Goal: Navigation & Orientation: Find specific page/section

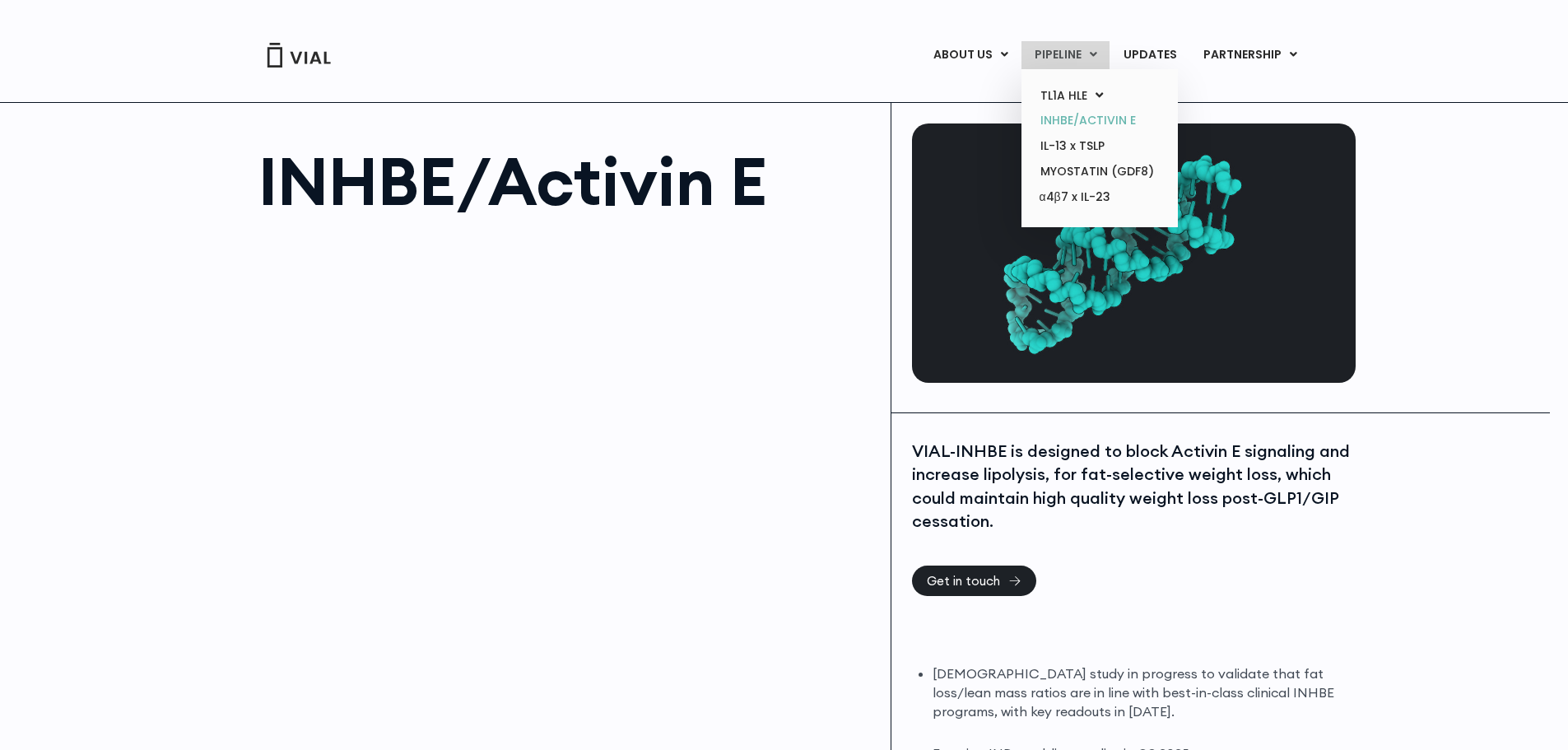
click at [1085, 117] on link "INHBE/ACTIVIN E" at bounding box center [1099, 120] width 144 height 26
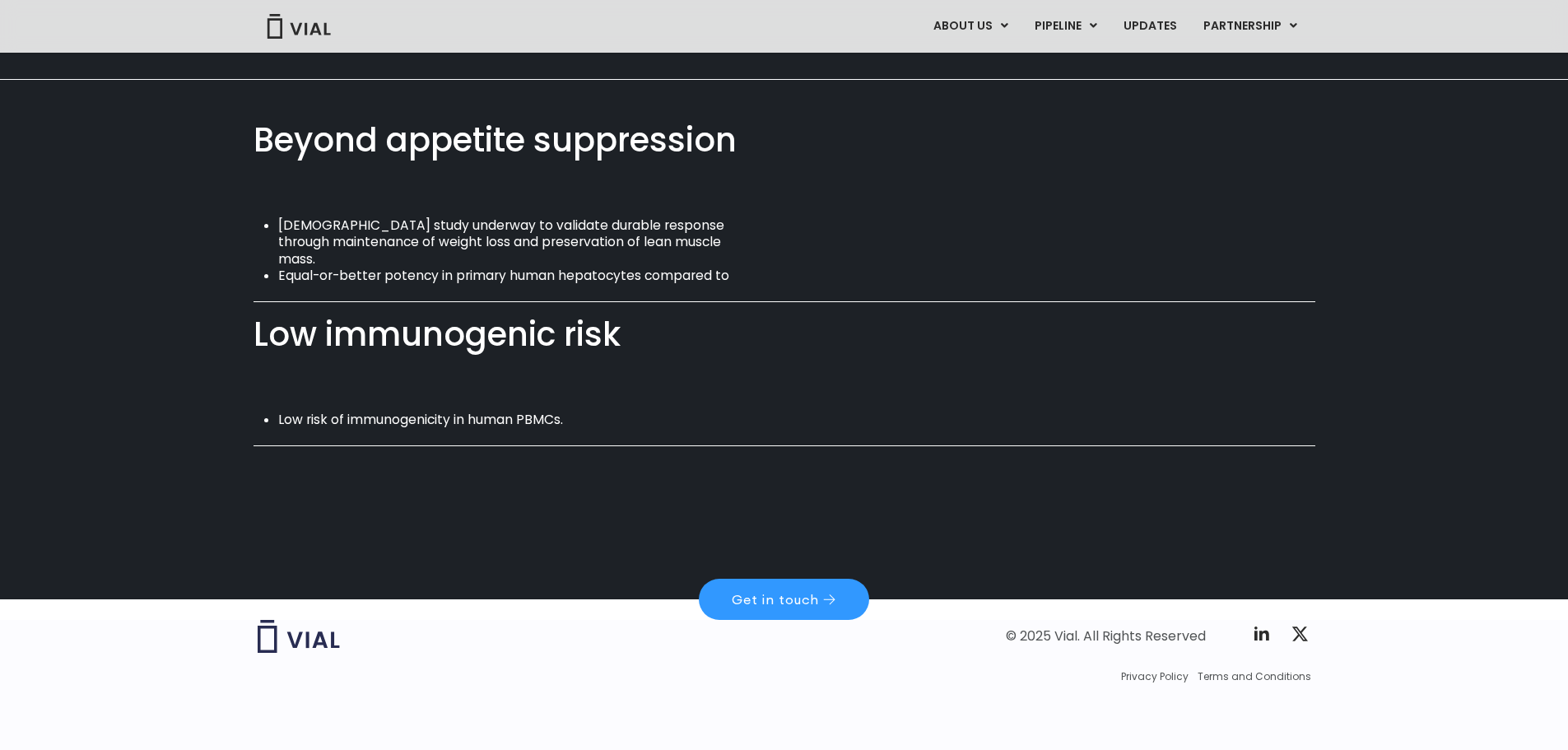
scroll to position [1152, 0]
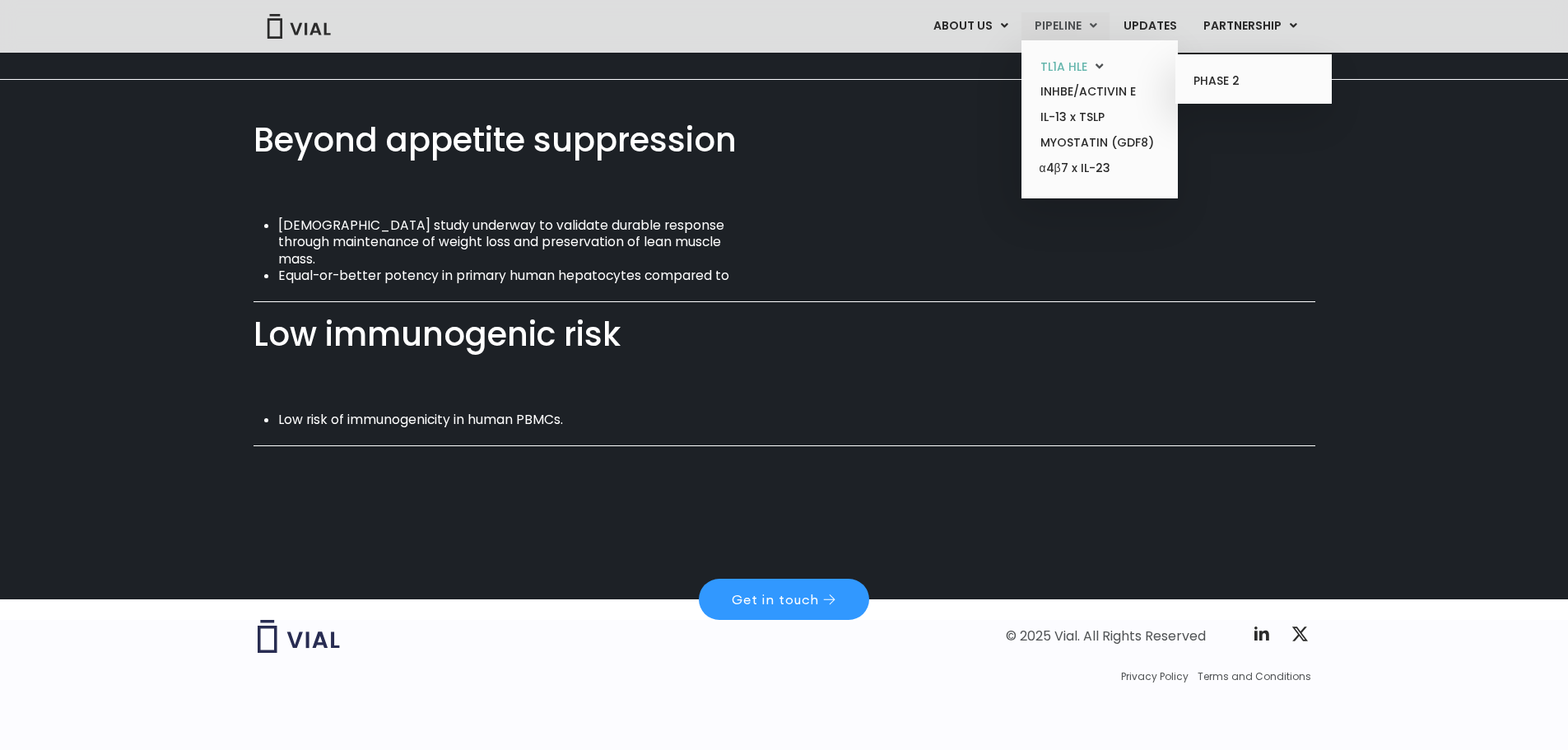
click at [1058, 70] on link "TL1A HLE" at bounding box center [1099, 66] width 144 height 26
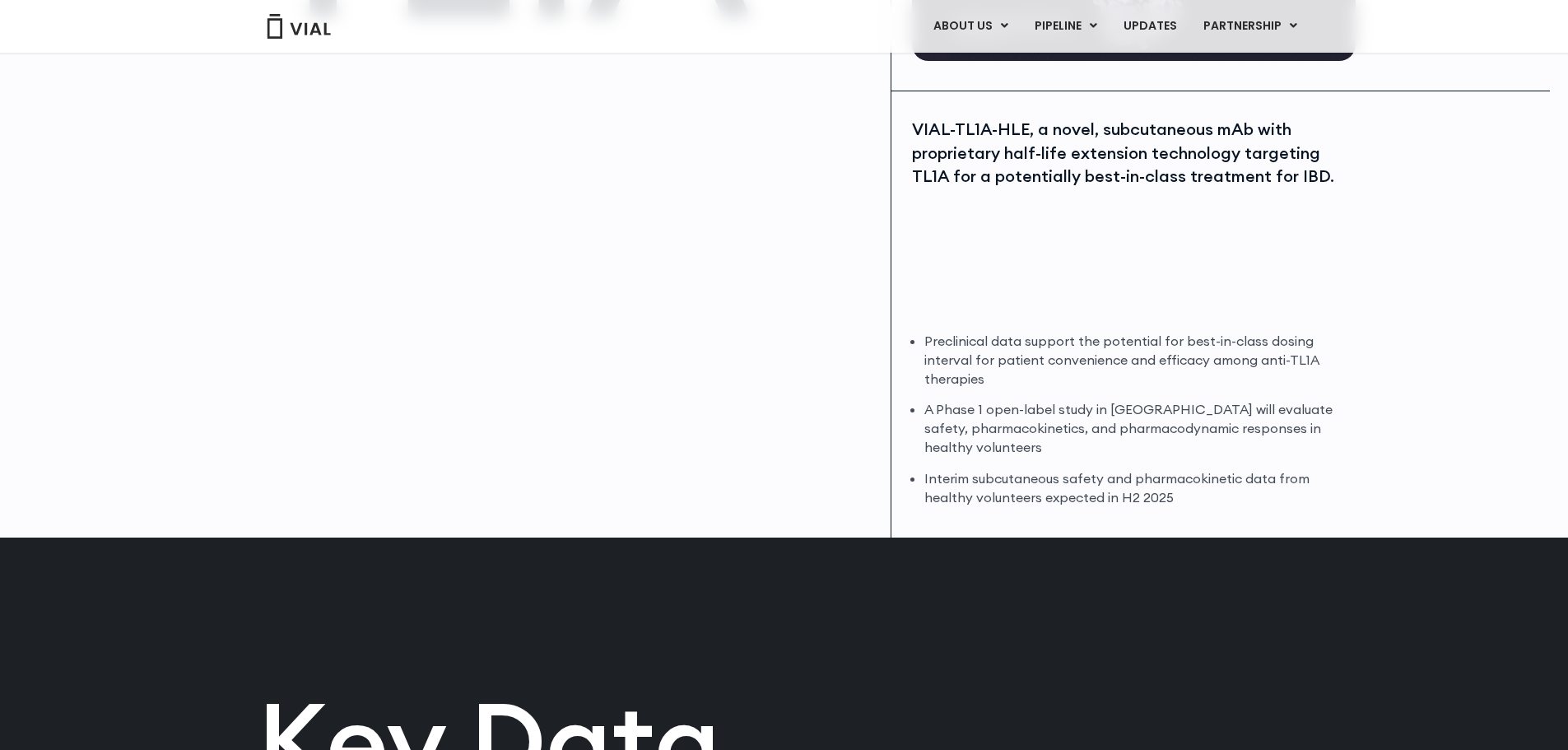
scroll to position [82, 0]
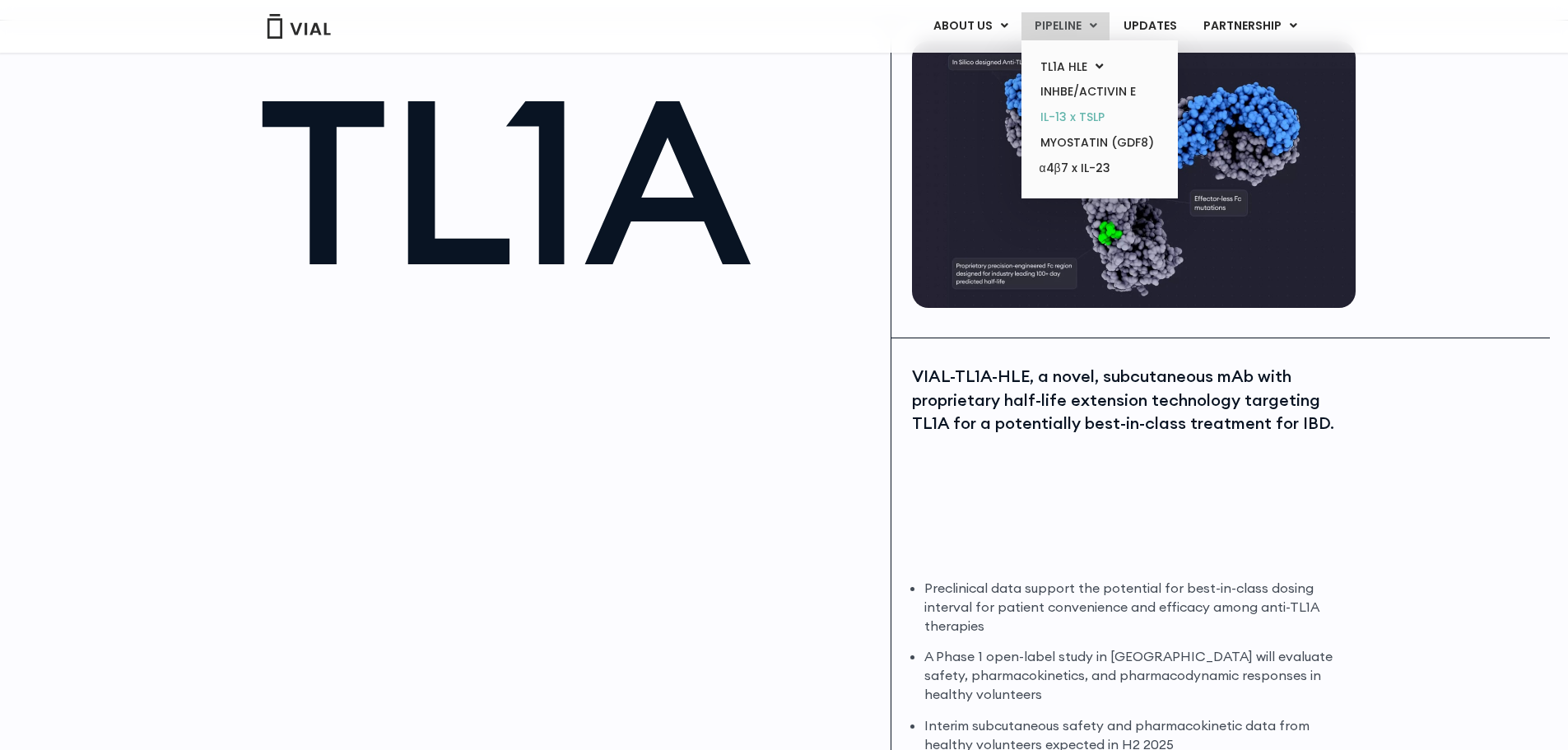
click at [1076, 110] on link "IL-13 x TSLP" at bounding box center [1099, 116] width 144 height 26
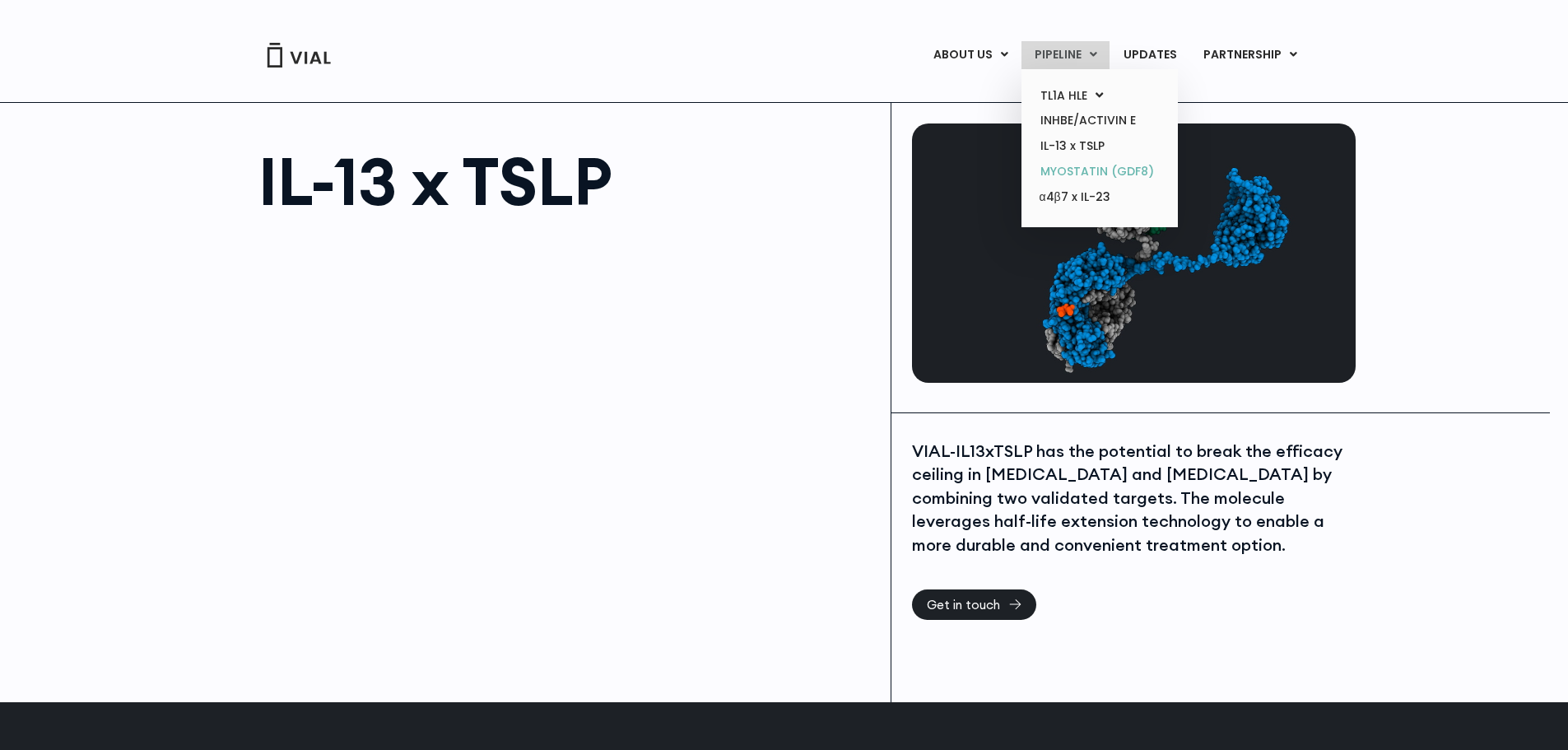
click at [1084, 174] on link "MYOSTATIN (GDF8)" at bounding box center [1099, 171] width 144 height 26
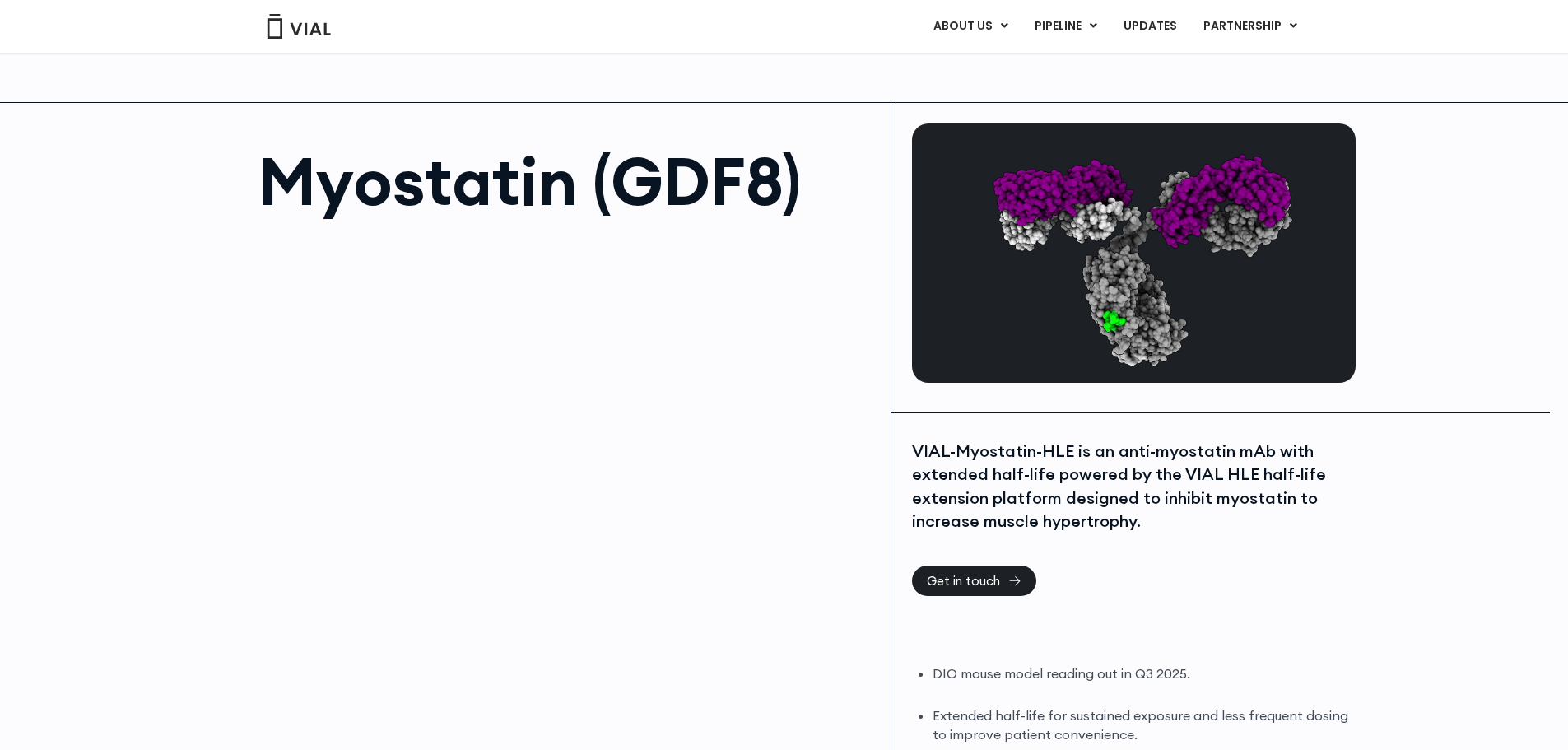
scroll to position [211, 0]
